Goal: Task Accomplishment & Management: Use online tool/utility

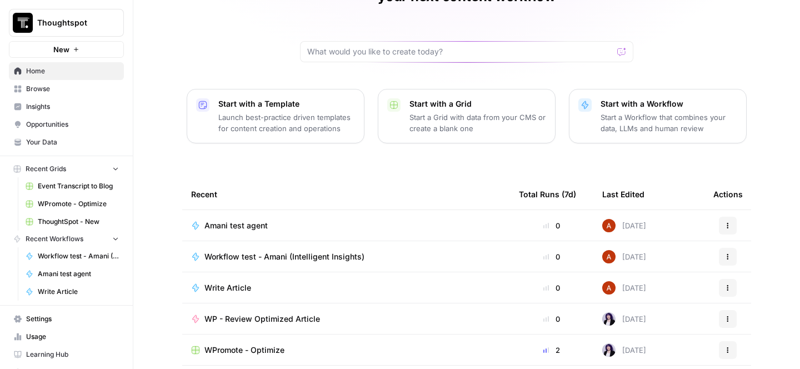
scroll to position [96, 0]
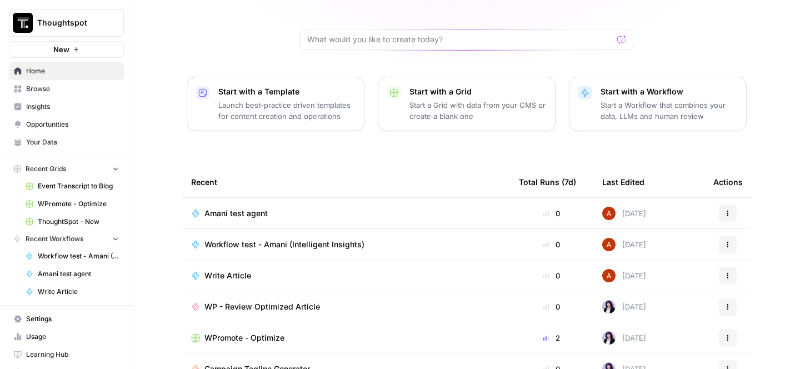
click at [318, 301] on div "WP - Review Optimized Article" at bounding box center [266, 306] width 124 height 11
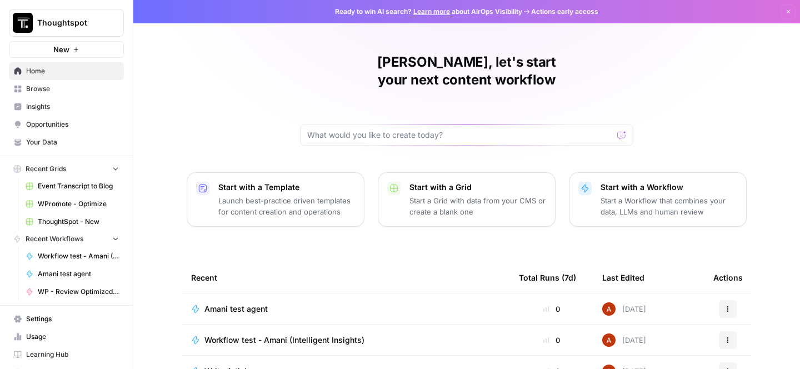
scroll to position [142, 0]
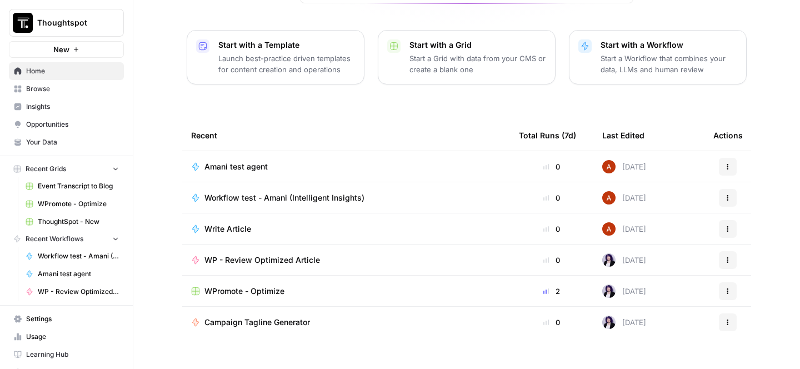
click at [301, 286] on div "WPromote - Optimize" at bounding box center [346, 291] width 310 height 11
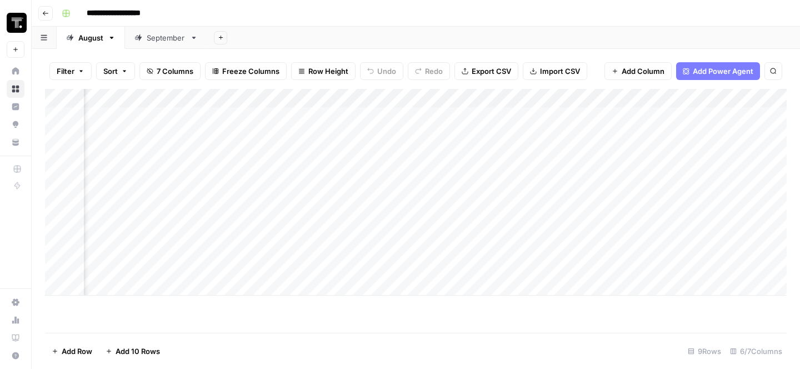
scroll to position [0, 330]
click at [644, 255] on div "Add Column" at bounding box center [416, 192] width 742 height 207
click at [651, 248] on div "Add Column" at bounding box center [416, 192] width 742 height 207
click at [691, 219] on div "Add Column" at bounding box center [416, 192] width 742 height 207
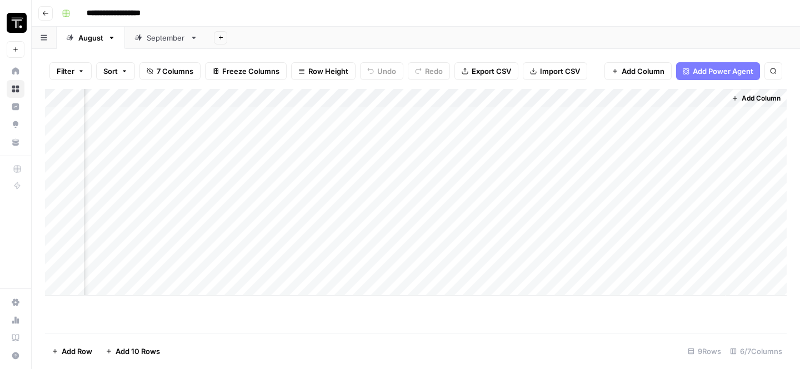
click at [693, 231] on div "Add Column" at bounding box center [416, 192] width 742 height 207
drag, startPoint x: 723, startPoint y: 237, endPoint x: 723, endPoint y: 265, distance: 27.8
click at [723, 265] on div "Add Column" at bounding box center [416, 192] width 742 height 207
click at [687, 250] on div "Add Column" at bounding box center [416, 192] width 742 height 207
click at [662, 252] on div "Add Column" at bounding box center [416, 192] width 742 height 207
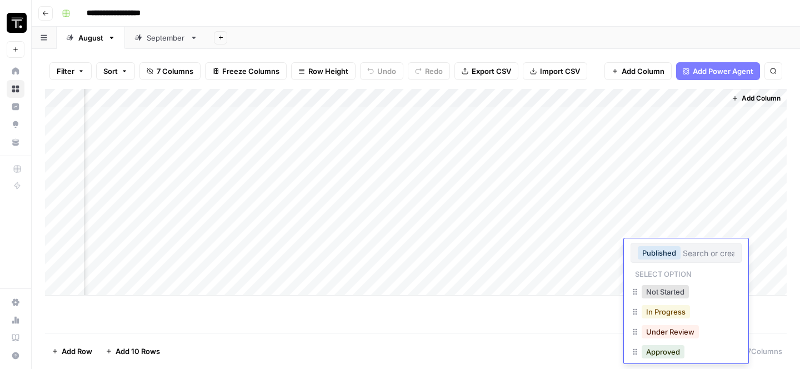
click at [672, 316] on button "In Progress" at bounding box center [666, 311] width 48 height 13
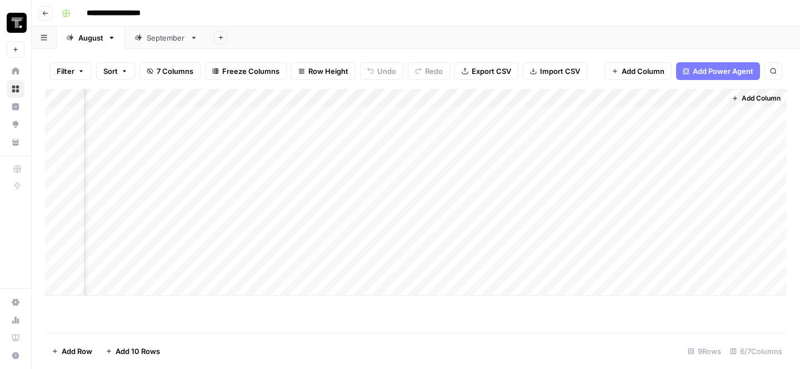
click at [660, 264] on div "Add Column" at bounding box center [416, 192] width 742 height 207
click at [656, 264] on div "Add Column" at bounding box center [416, 192] width 742 height 207
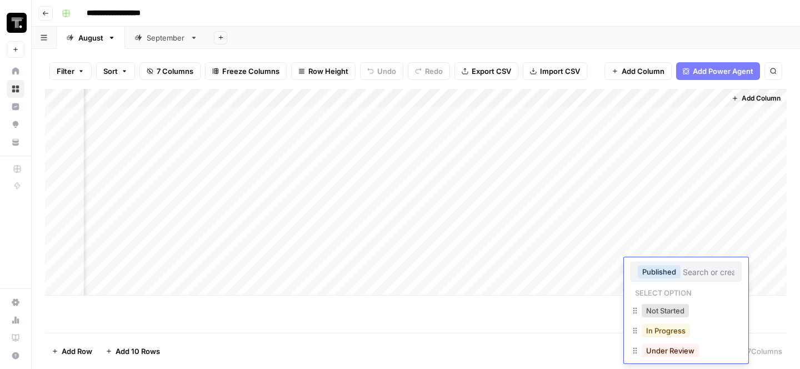
click at [656, 331] on button "In Progress" at bounding box center [666, 330] width 48 height 13
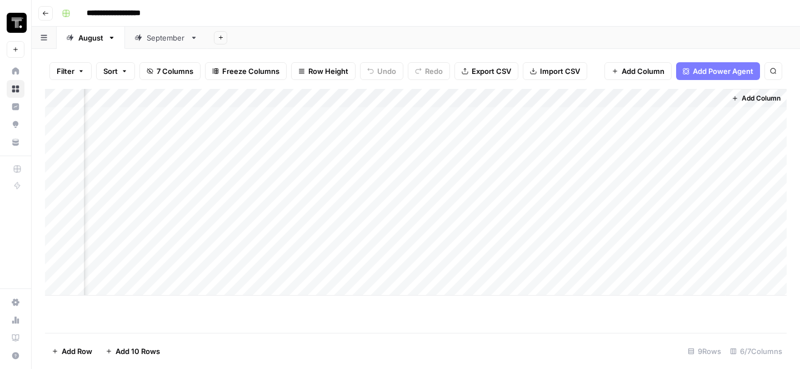
click at [663, 288] on div "Add Column" at bounding box center [416, 192] width 742 height 207
